Goal: Task Accomplishment & Management: Use online tool/utility

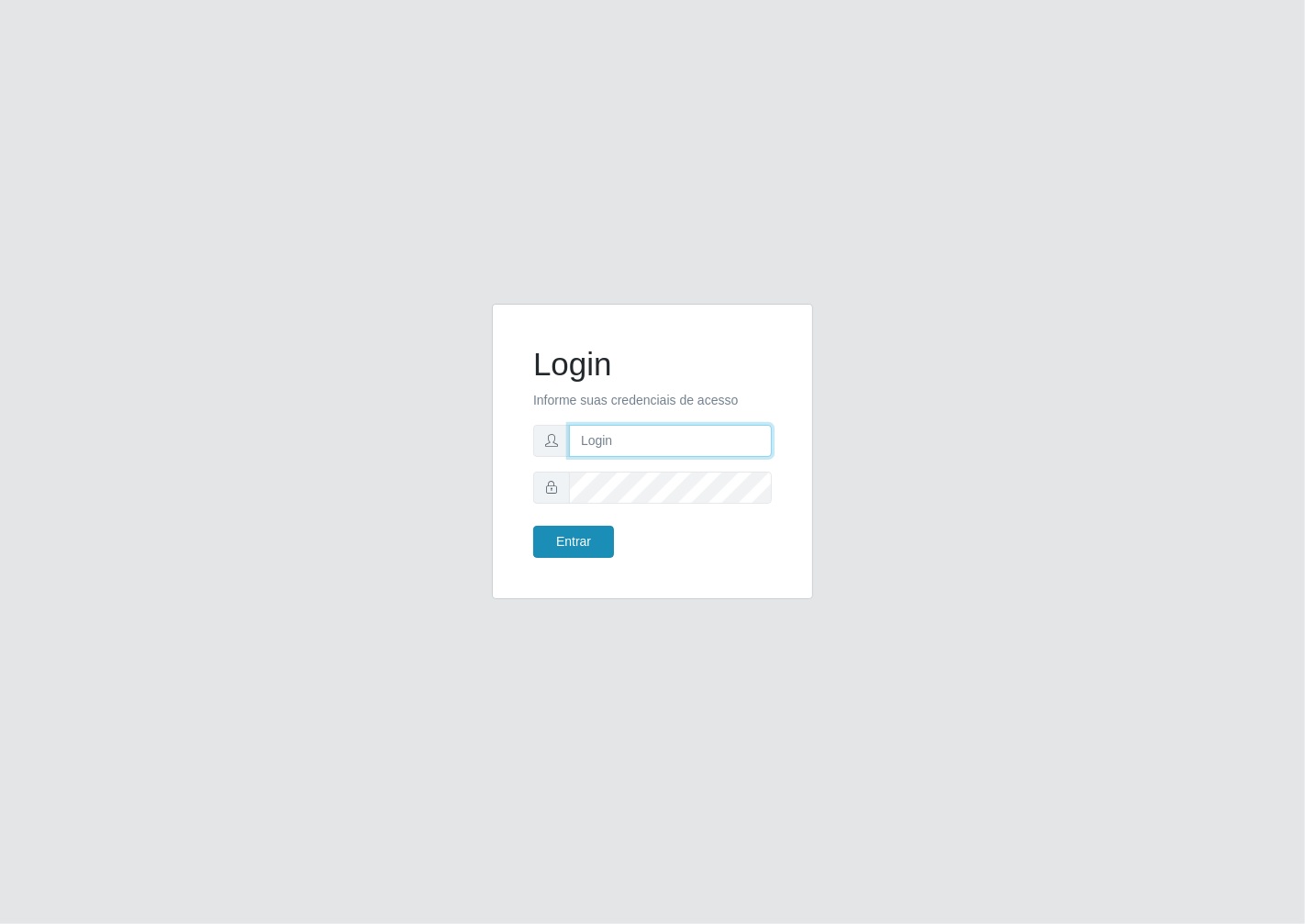
type input "janaina@iwof"
click at [580, 542] on button "Entrar" at bounding box center [573, 542] width 81 height 32
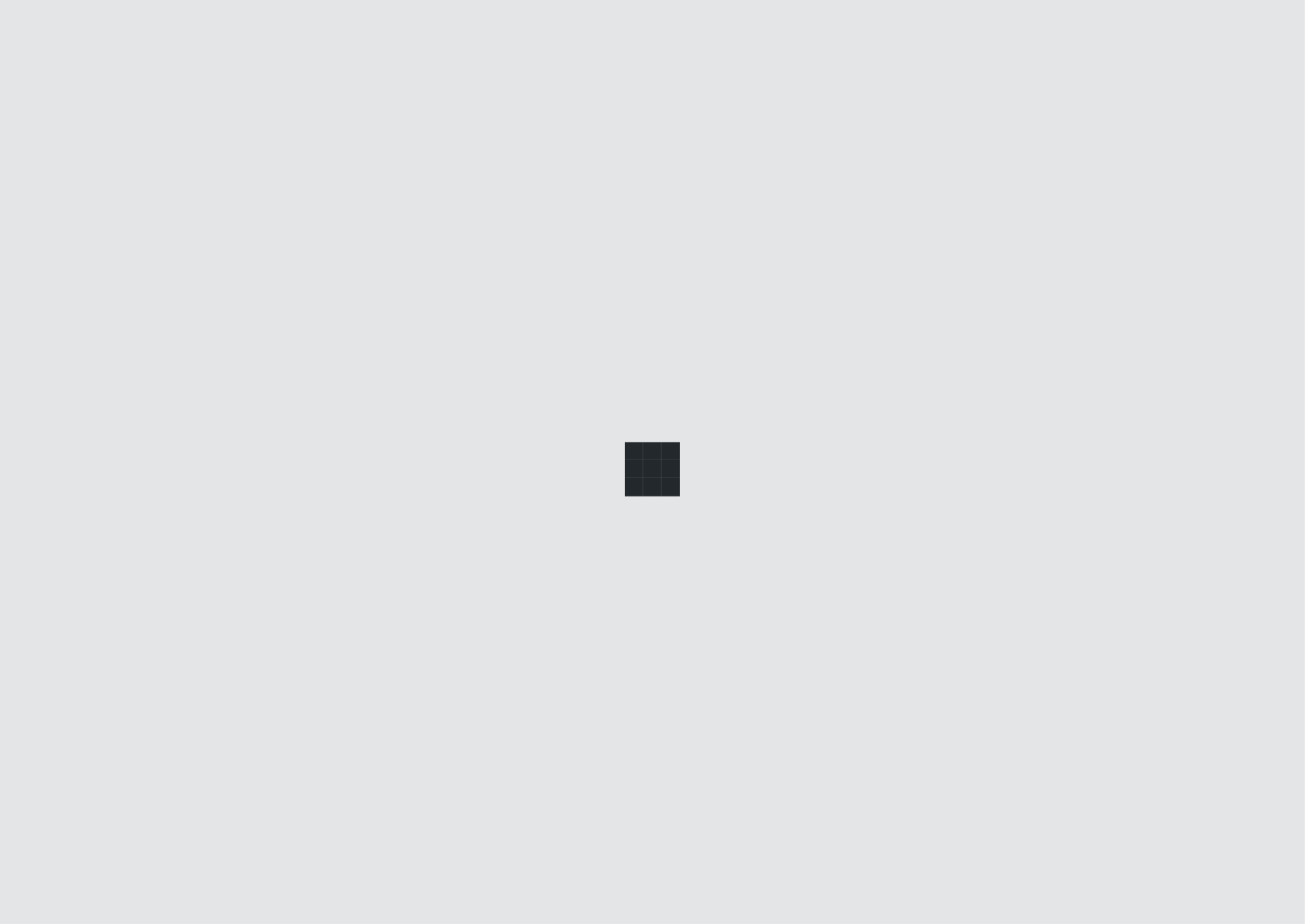
click at [580, 542] on div at bounding box center [652, 462] width 1305 height 924
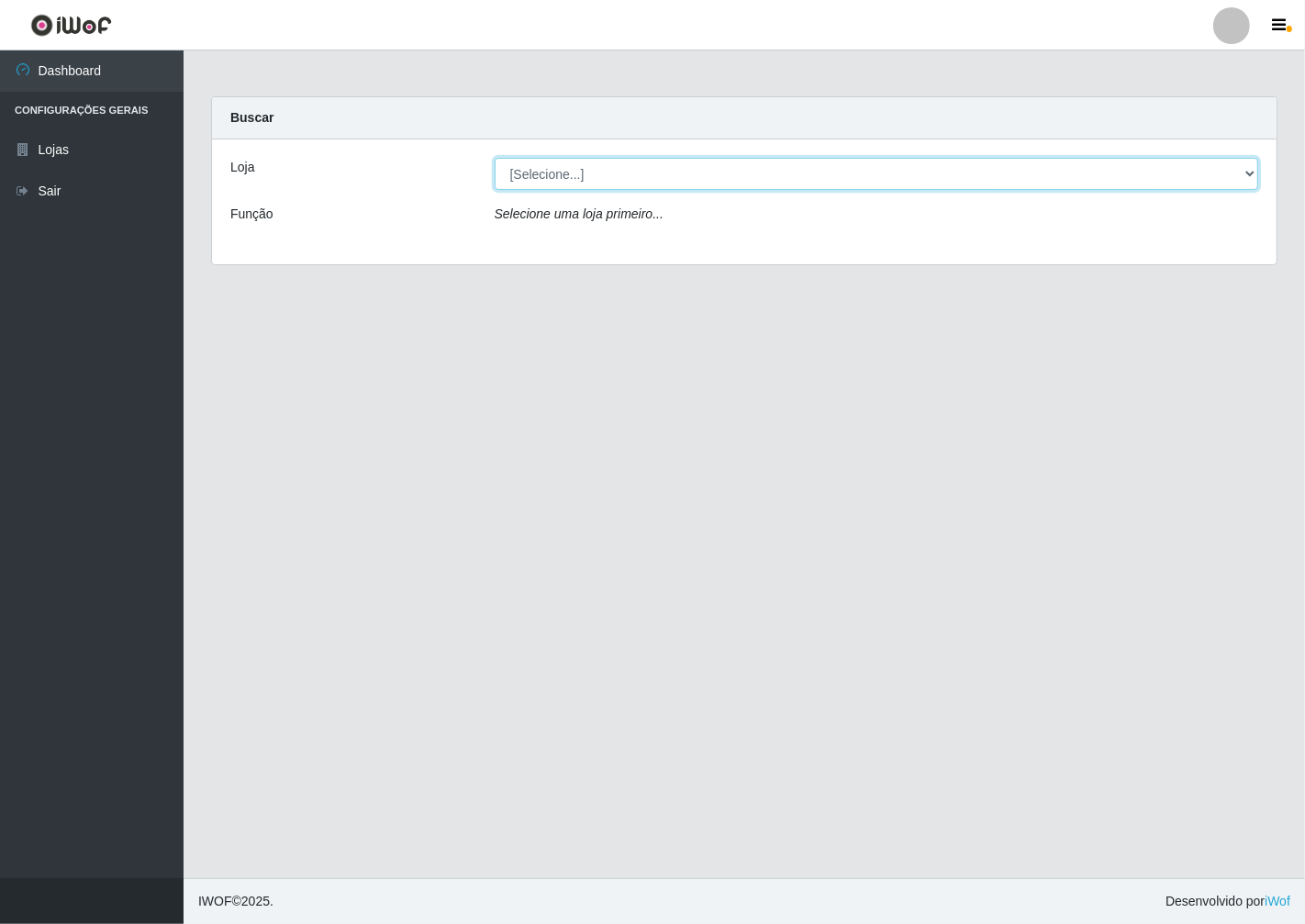
click at [1257, 175] on select "[Selecione...] Minimercado Filezão" at bounding box center [877, 173] width 764 height 32
select select "204"
click at [495, 158] on select "[Selecione...] Minimercado Filezão" at bounding box center [877, 173] width 764 height 32
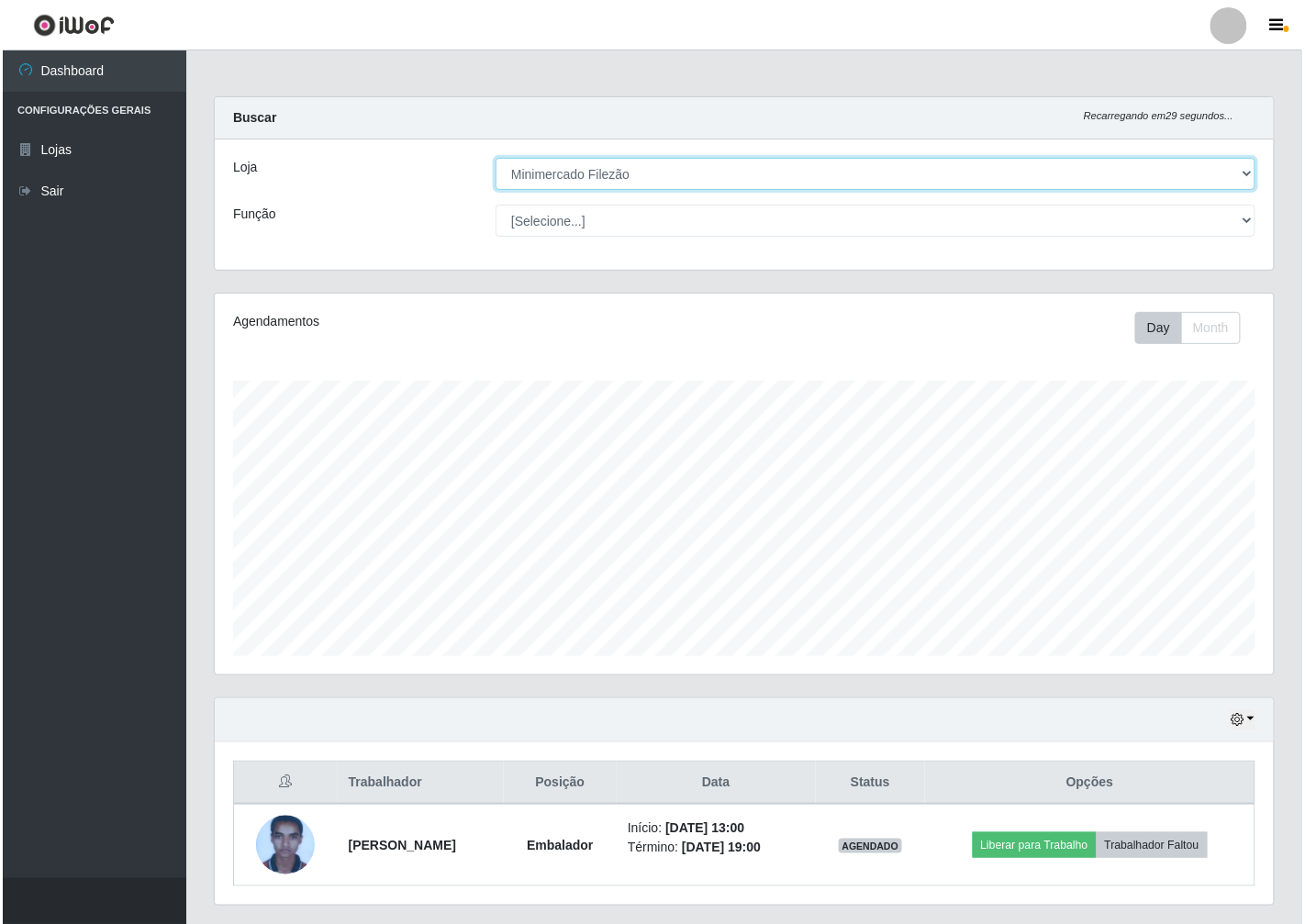
scroll to position [380, 1059]
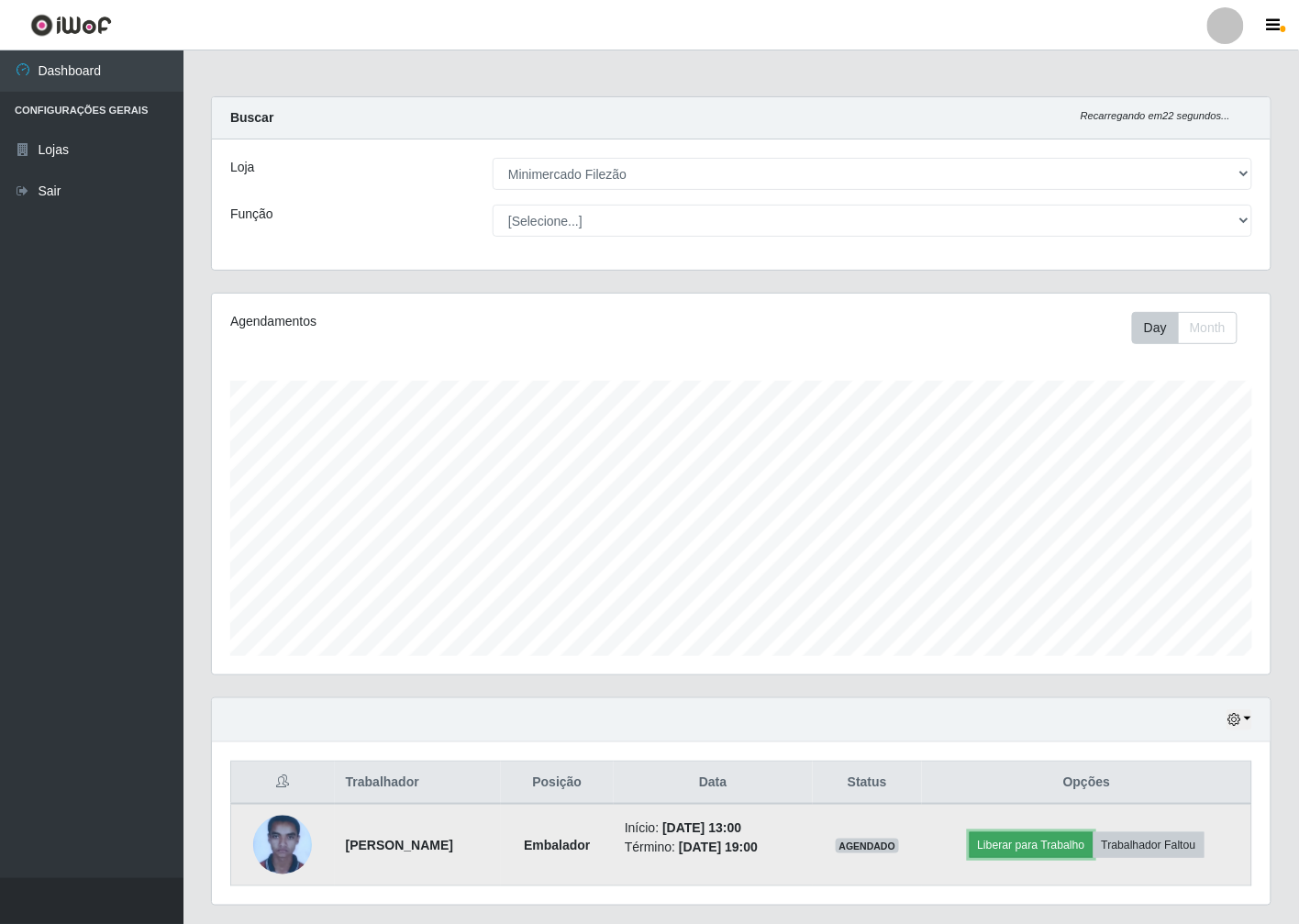
click at [1059, 840] on button "Liberar para Trabalho" at bounding box center [1031, 845] width 124 height 25
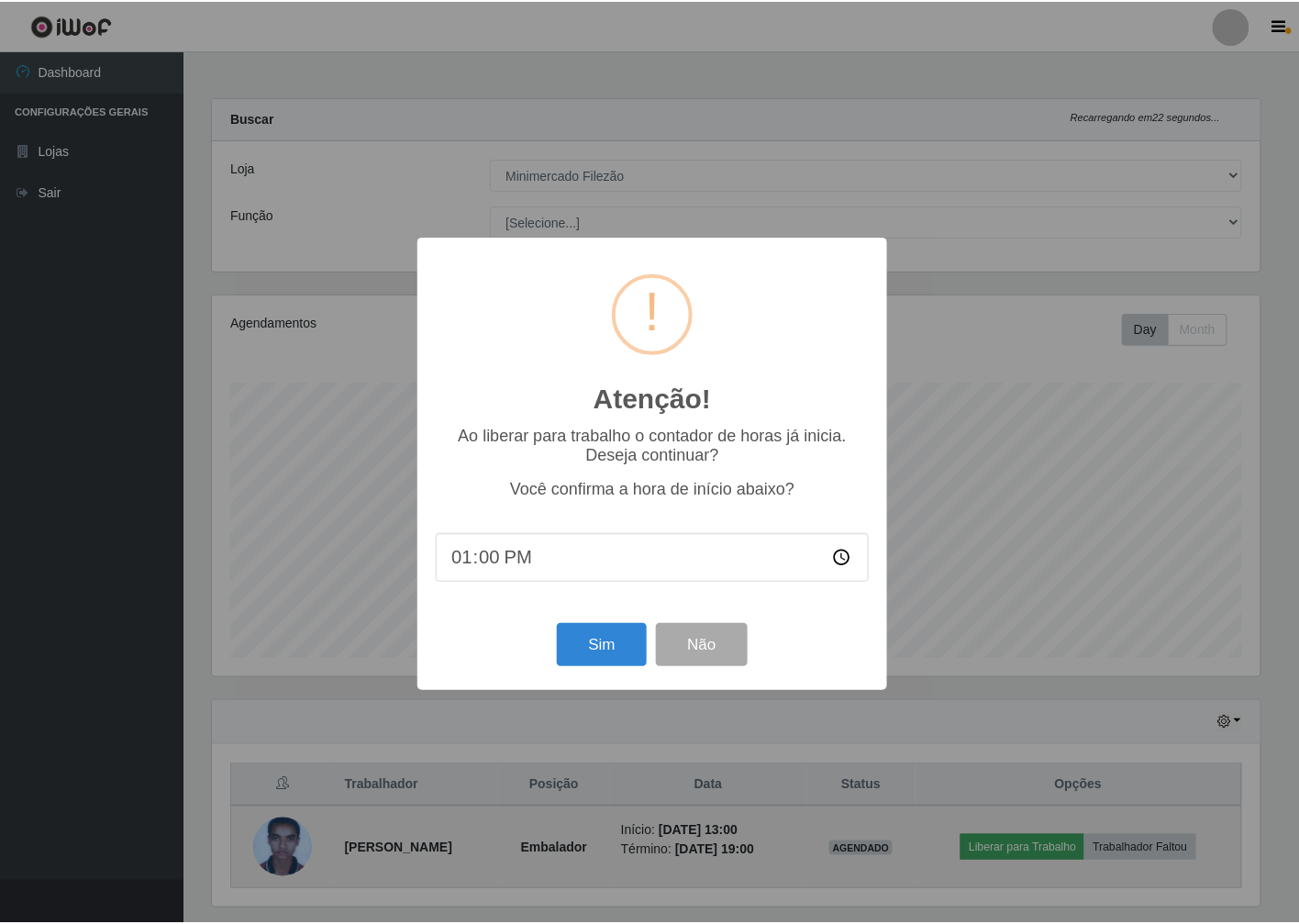
scroll to position [380, 1048]
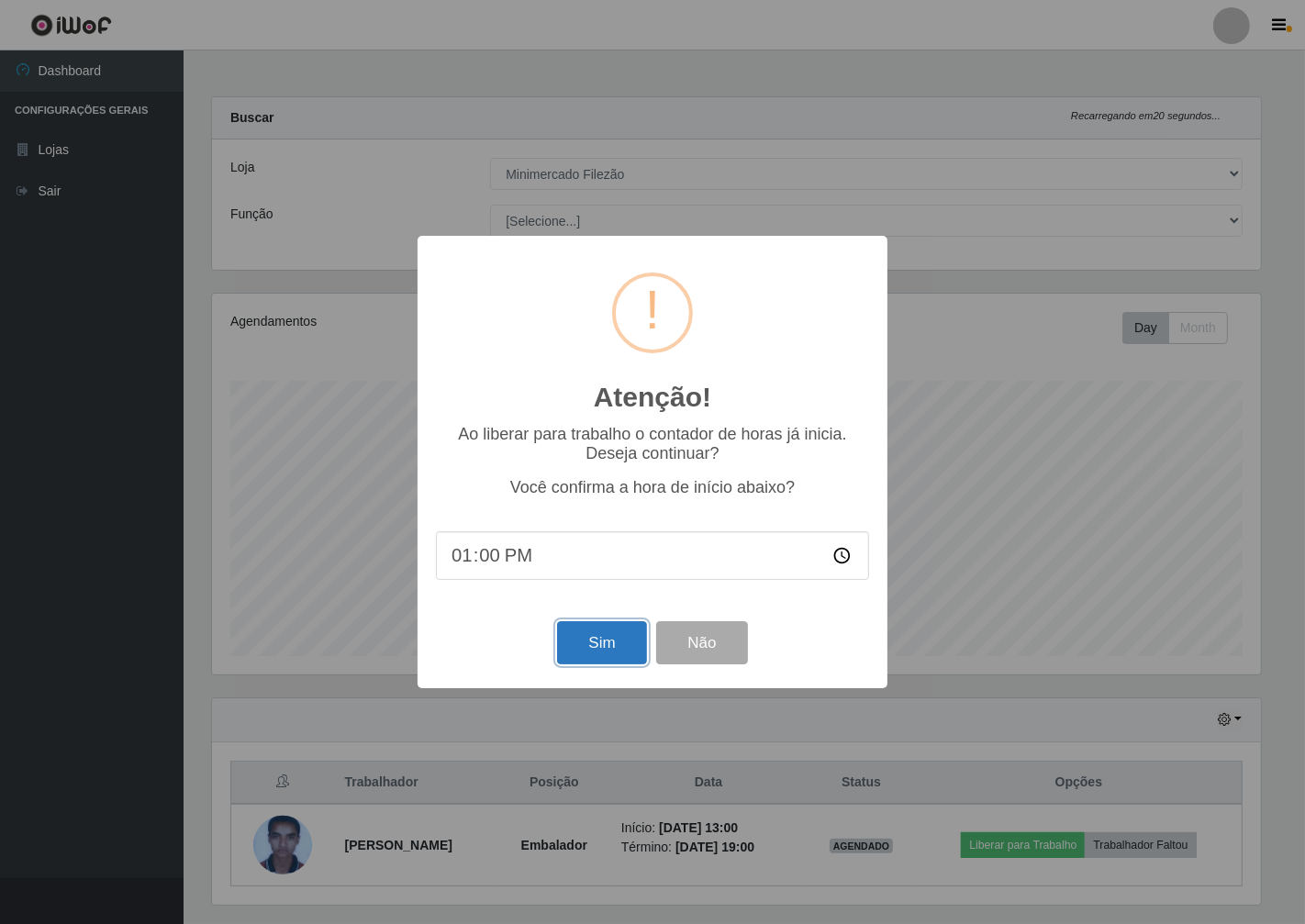
click at [590, 645] on button "Sim" at bounding box center [601, 643] width 89 height 43
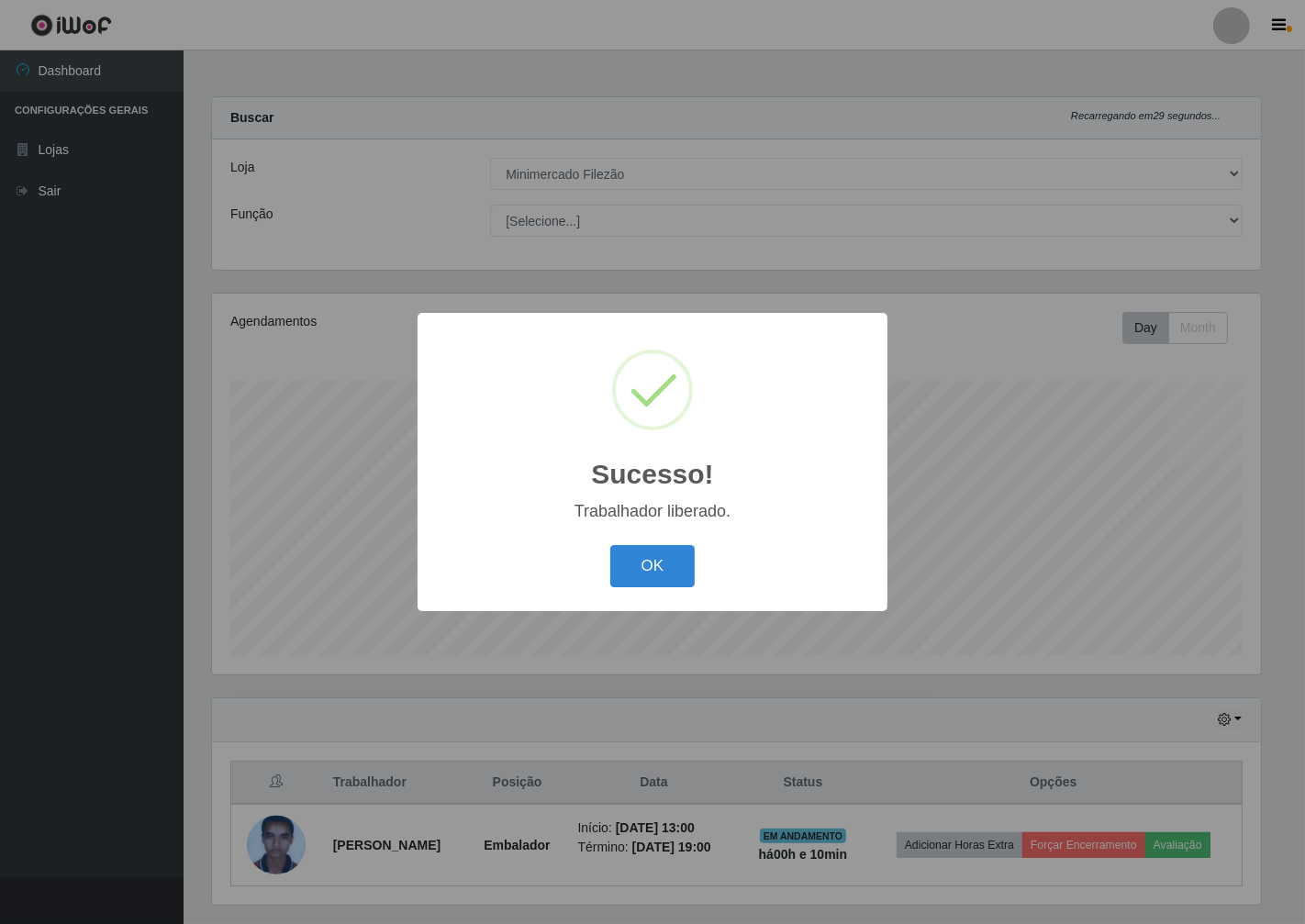
click at [610, 545] on button "OK" at bounding box center [653, 566] width 86 height 43
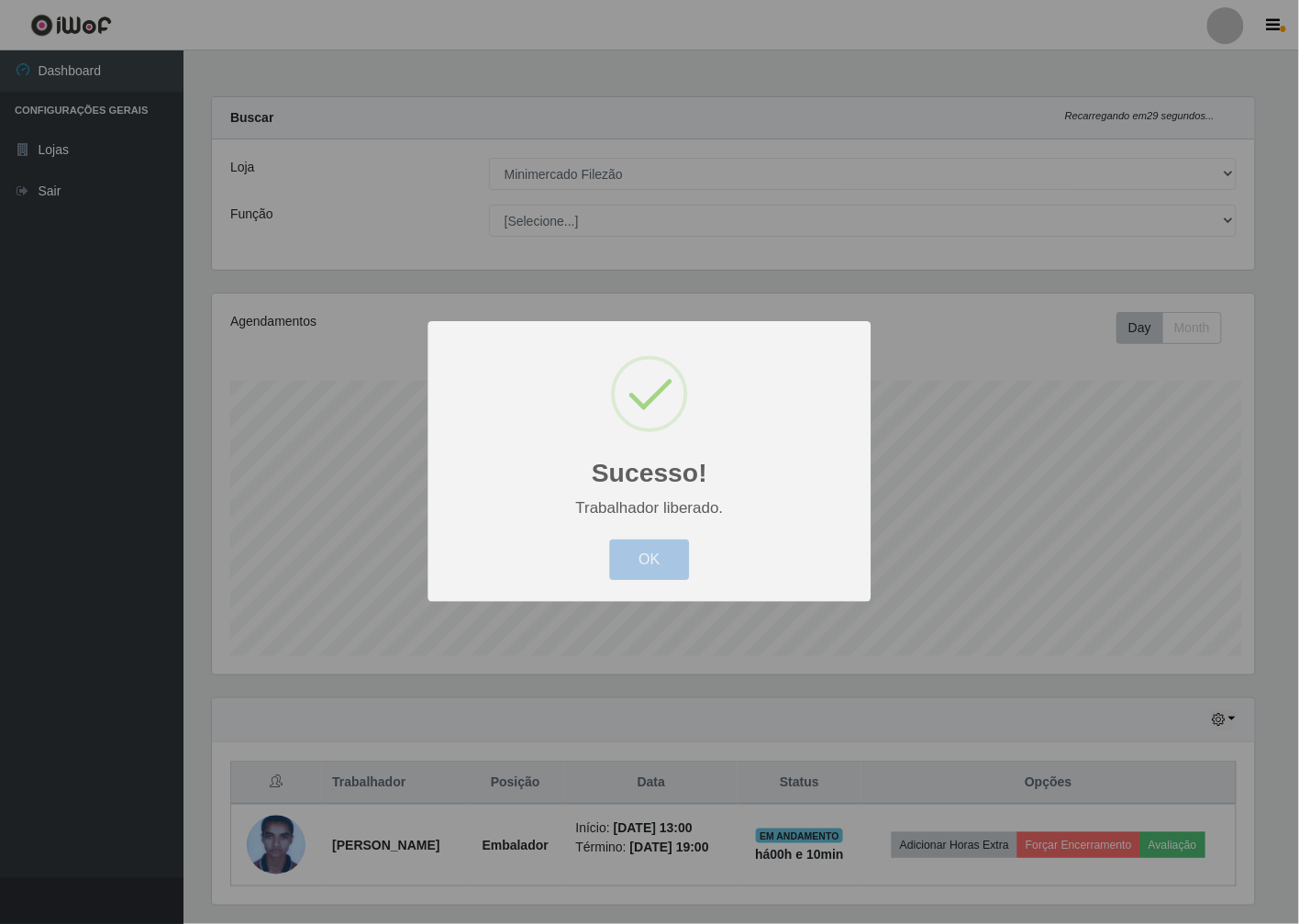
scroll to position [380, 1059]
